Goal: Information Seeking & Learning: Learn about a topic

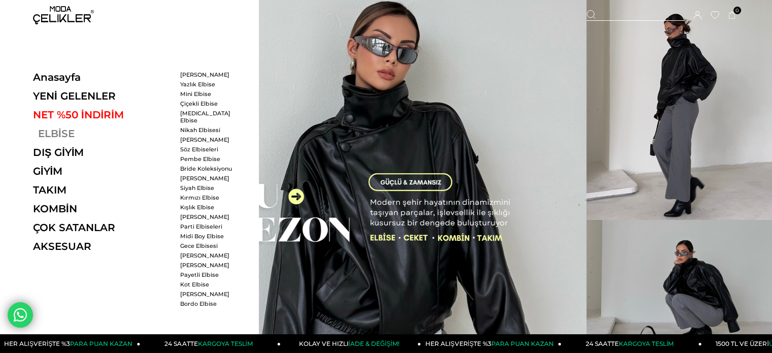
click at [67, 131] on link "ELBİSE" at bounding box center [103, 133] width 140 height 12
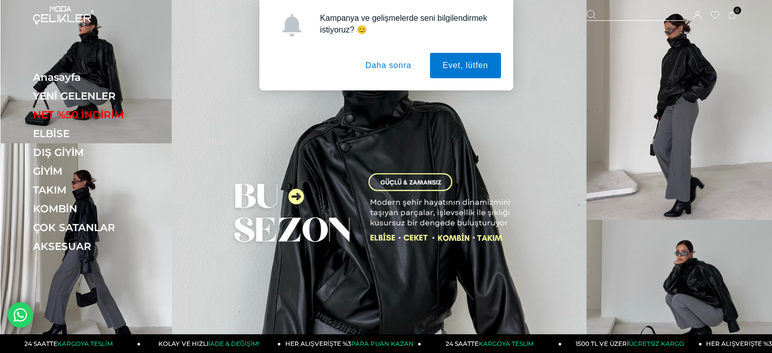
click at [387, 68] on button "Daha sonra" at bounding box center [389, 65] width 72 height 25
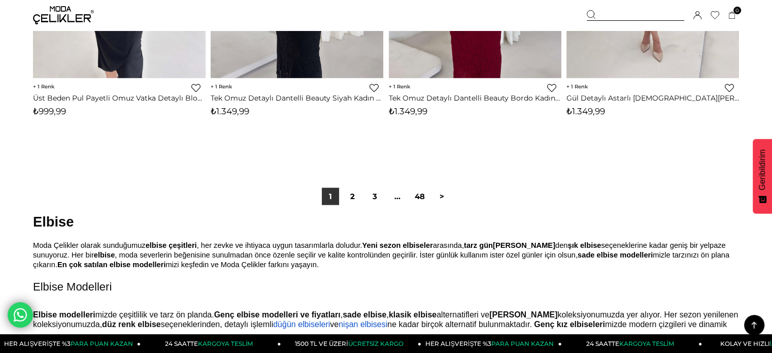
scroll to position [6295, 0]
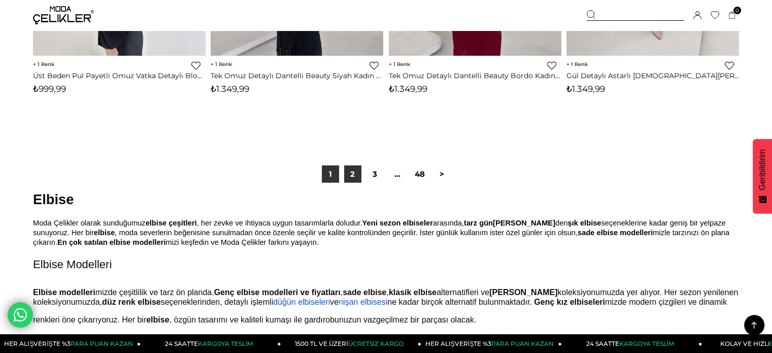
click at [356, 175] on link "2" at bounding box center [352, 173] width 17 height 17
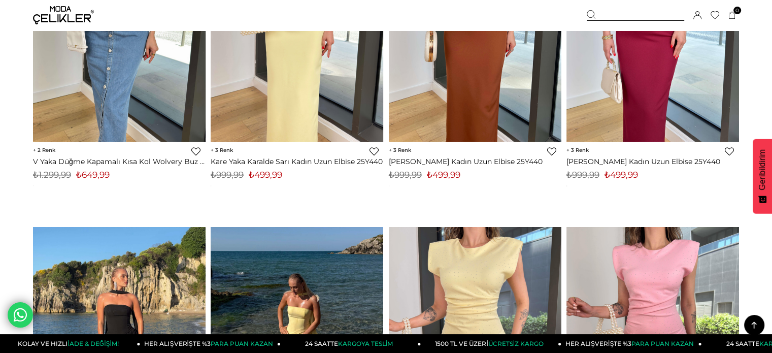
scroll to position [5787, 0]
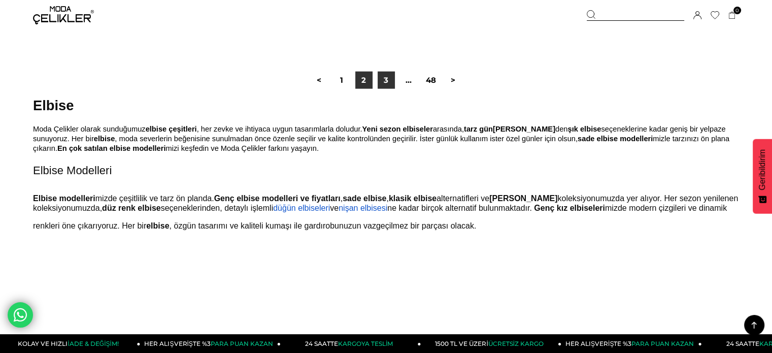
click at [388, 85] on link "3" at bounding box center [386, 80] width 17 height 17
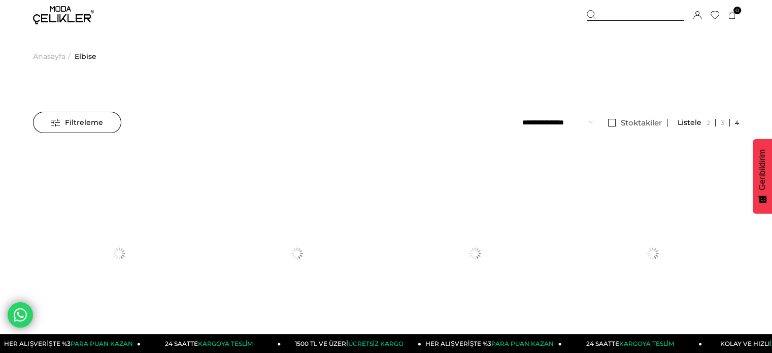
click at [40, 114] on div "Filtreleme" at bounding box center [77, 122] width 88 height 21
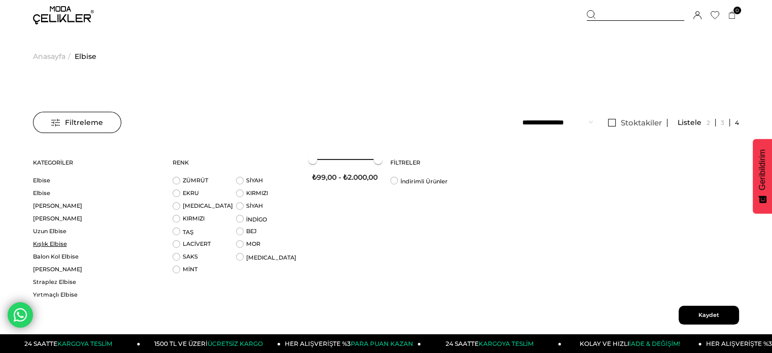
click at [41, 241] on link "Kışlık Elbise" at bounding box center [96, 244] width 127 height 8
click at [51, 246] on link "Kışlık Elbise" at bounding box center [96, 244] width 127 height 8
click at [719, 317] on span "Kaydet" at bounding box center [709, 315] width 60 height 19
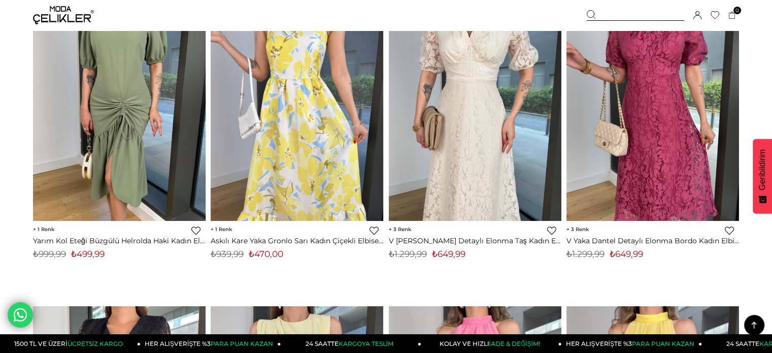
scroll to position [508, 0]
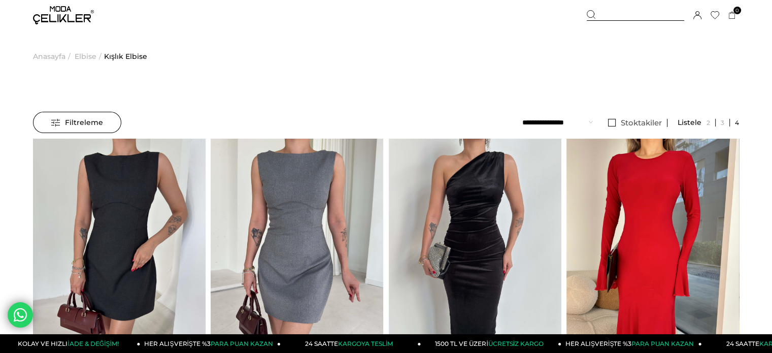
click at [83, 119] on span "Filtreleme" at bounding box center [77, 122] width 52 height 20
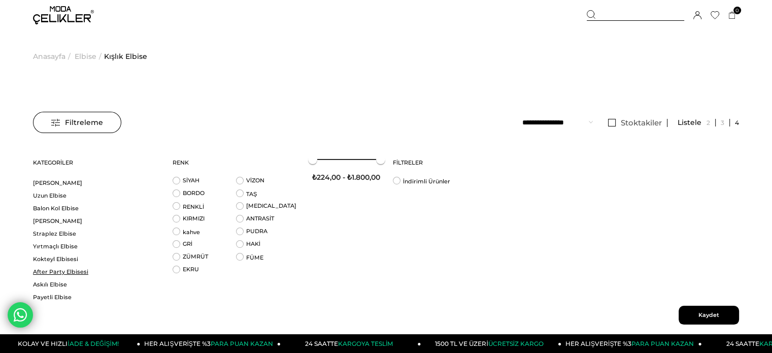
scroll to position [51, 0]
click at [64, 204] on link "Balon Kol Elbise" at bounding box center [96, 206] width 127 height 8
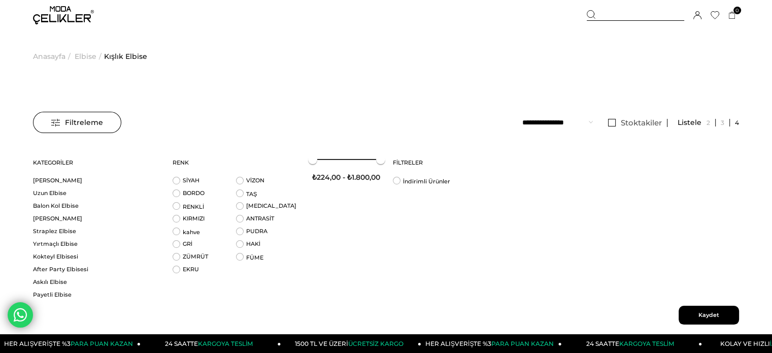
click at [720, 316] on span "Kaydet" at bounding box center [709, 315] width 60 height 19
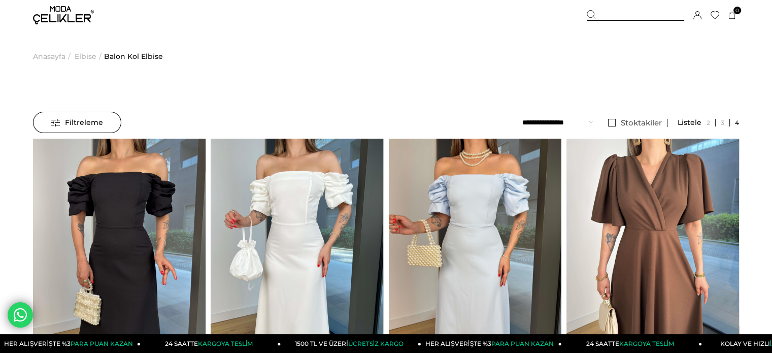
click at [104, 126] on div "Filtreleme" at bounding box center [77, 122] width 88 height 21
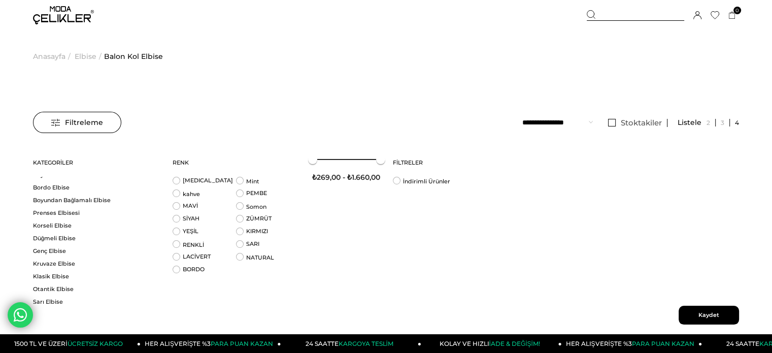
scroll to position [152, 0]
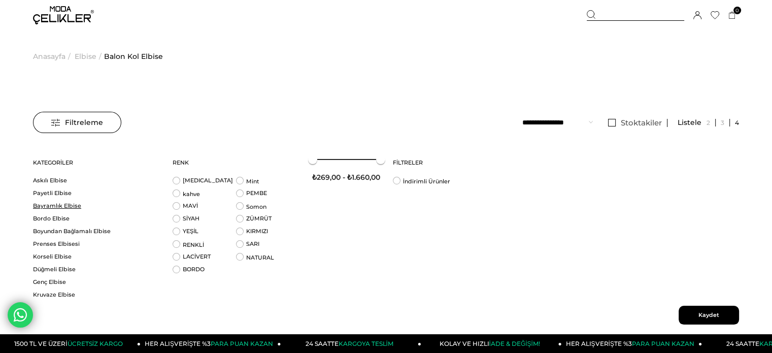
click at [74, 205] on link "Bayramlık Elbise" at bounding box center [96, 206] width 127 height 8
click at [730, 317] on span "Kaydet" at bounding box center [709, 315] width 60 height 19
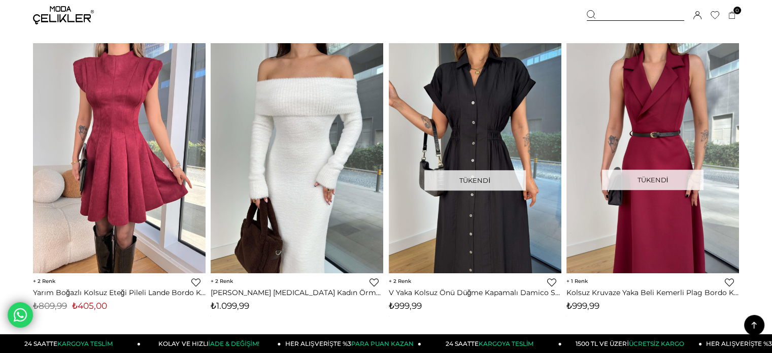
scroll to position [711, 0]
